Goal: Navigation & Orientation: Go to known website

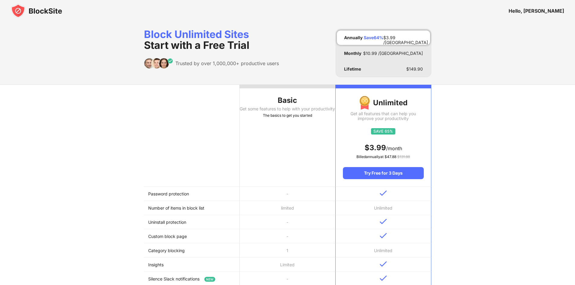
click at [36, 8] on img at bounding box center [36, 11] width 51 height 15
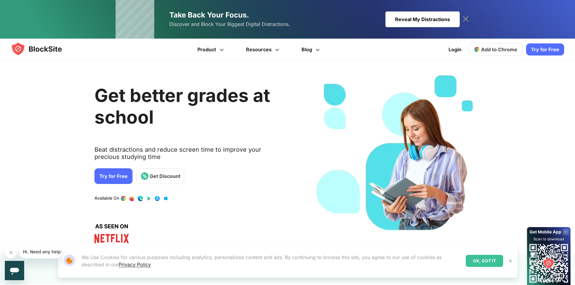
click at [365, 86] on div "3 / 4" at bounding box center [397, 157] width 174 height 176
